Goal: Task Accomplishment & Management: Use online tool/utility

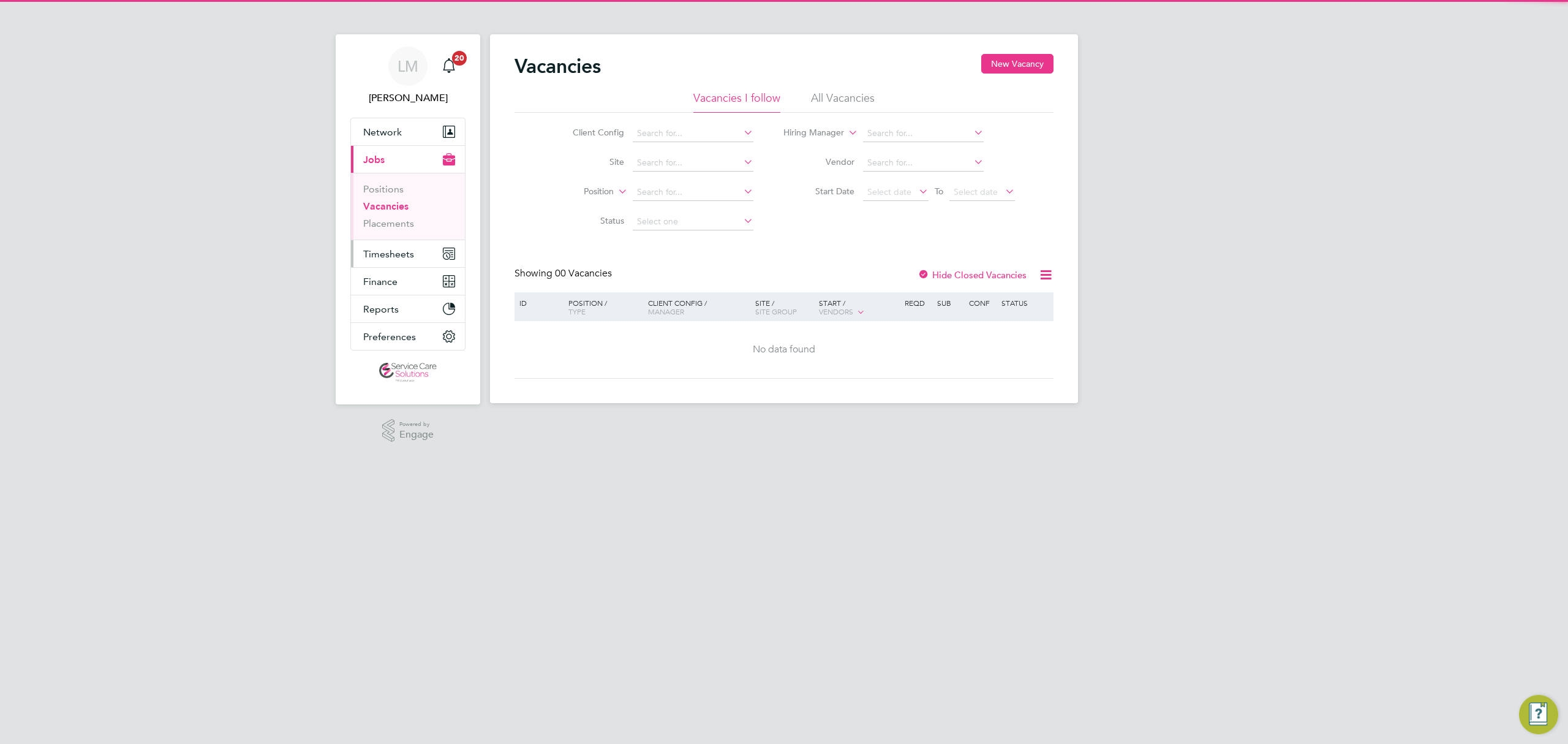
click at [418, 244] on button "Timesheets" at bounding box center [408, 253] width 114 height 27
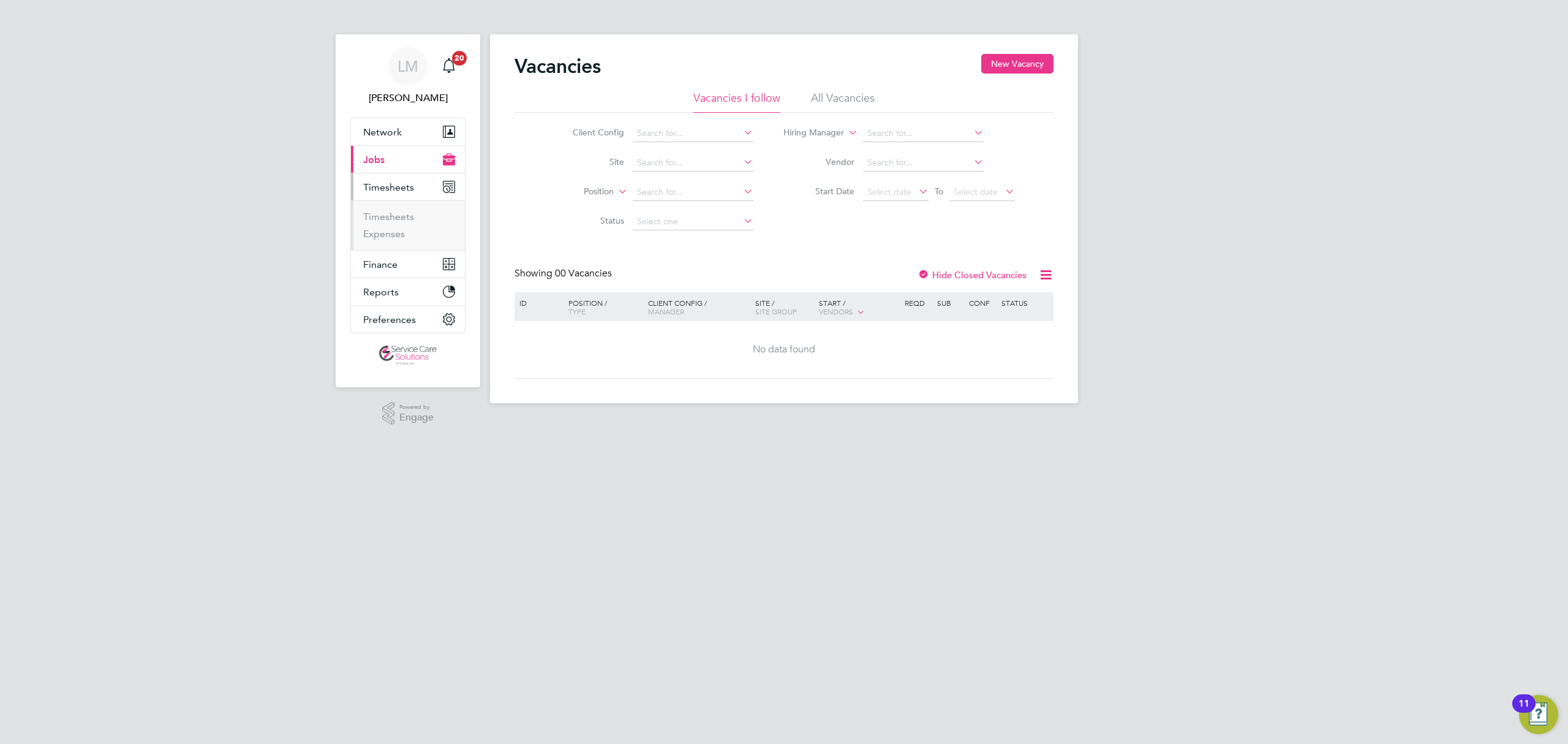
click at [402, 224] on li "Timesheets" at bounding box center [409, 219] width 92 height 17
click at [402, 219] on link "Timesheets" at bounding box center [389, 216] width 51 height 12
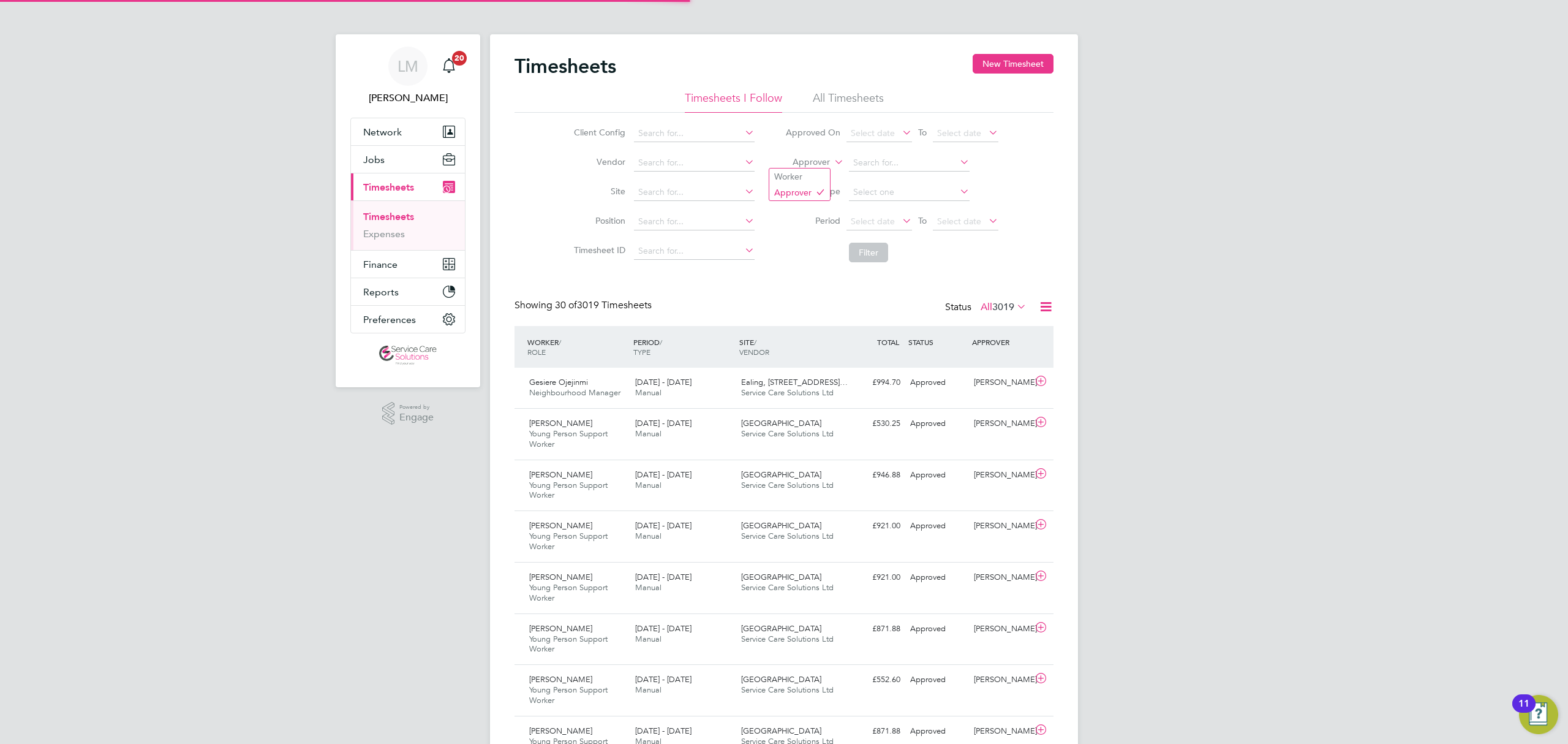
click at [822, 162] on label "Approver" at bounding box center [802, 162] width 55 height 12
click at [814, 172] on li "Worker" at bounding box center [799, 176] width 61 height 16
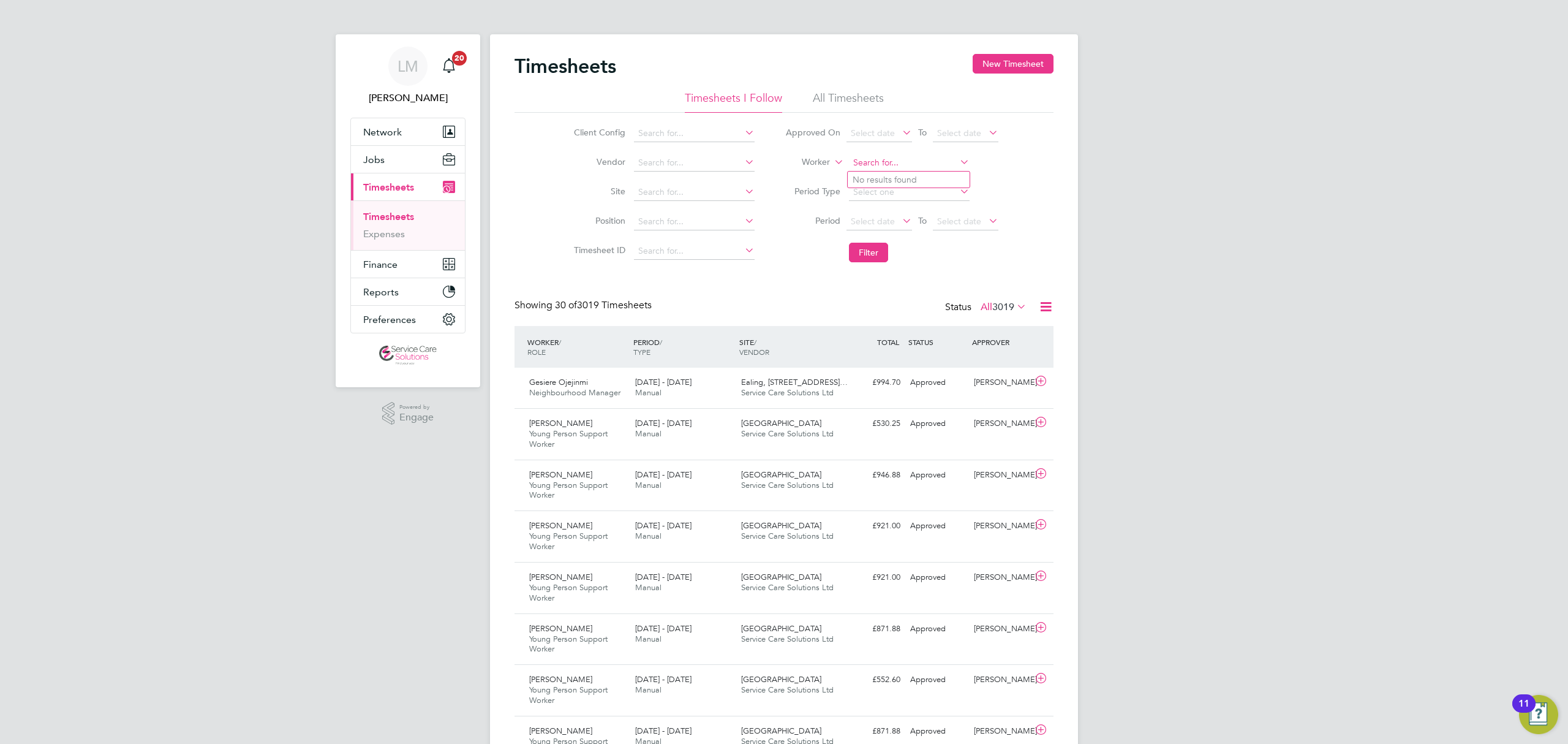
click at [873, 162] on input at bounding box center [909, 163] width 121 height 17
click at [912, 177] on li "Ges iere Ojejinmi" at bounding box center [909, 179] width 122 height 16
type input "Gesiere Ojejinmi"
click at [869, 250] on button "Filter" at bounding box center [868, 252] width 39 height 19
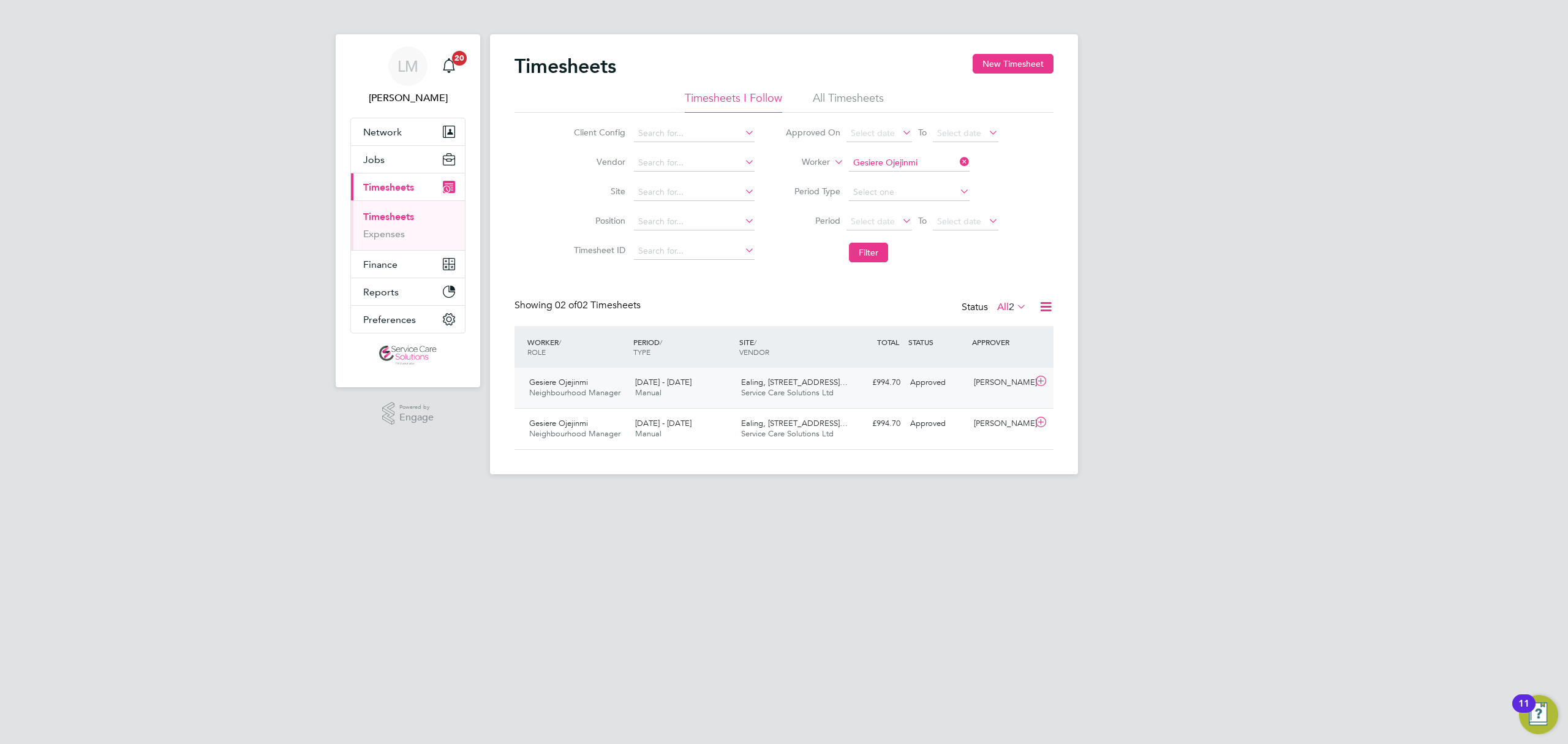
click at [734, 395] on div "28 Jul - 3 Aug 2025 Manual" at bounding box center [683, 388] width 106 height 31
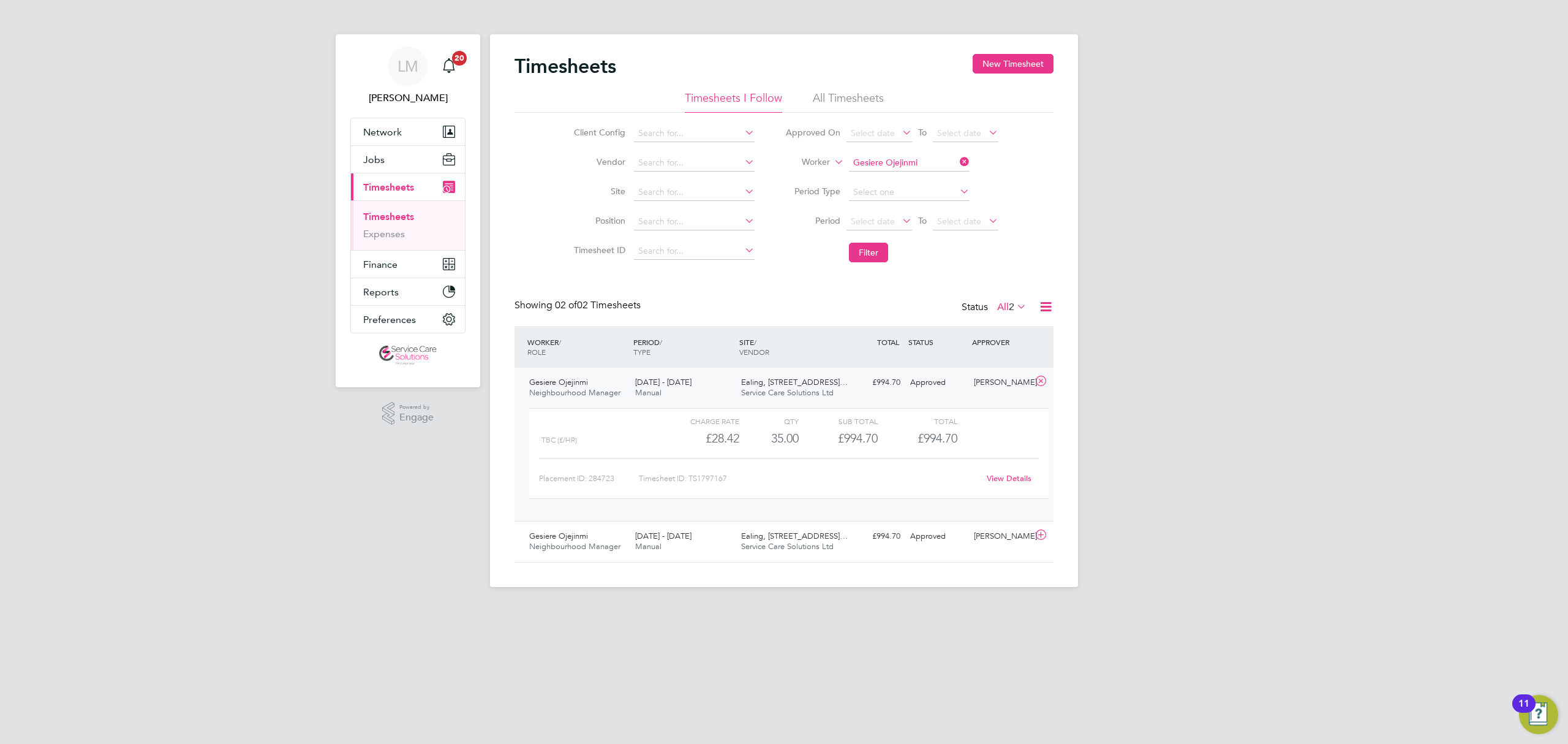
click at [1014, 476] on link "View Details" at bounding box center [1009, 479] width 45 height 11
